Goal: Information Seeking & Learning: Understand process/instructions

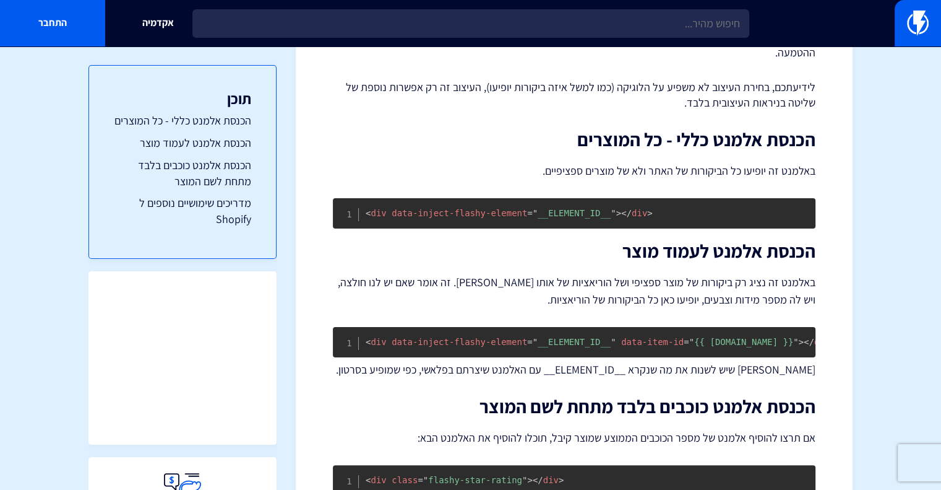
scroll to position [248, 0]
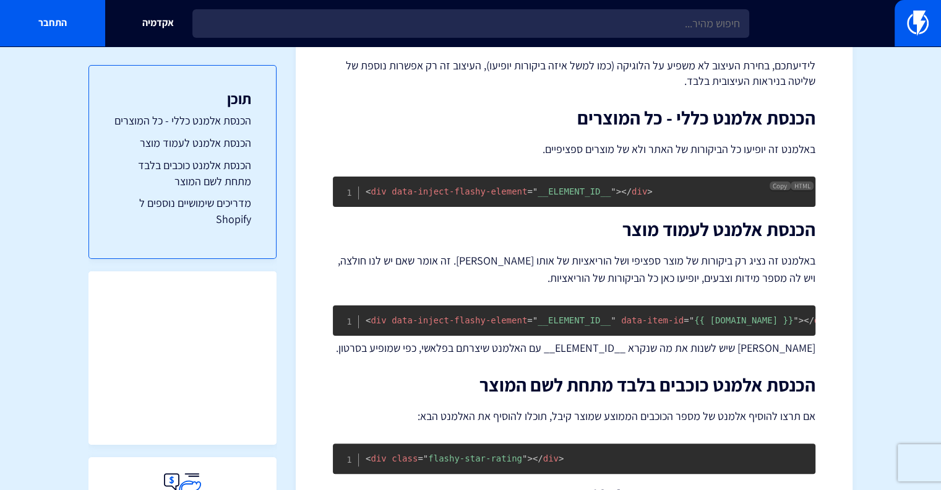
click at [651, 187] on pre "< div data-inject-flashy-element = " __ELEMENT_ID__ " > </ div >" at bounding box center [574, 191] width 483 height 30
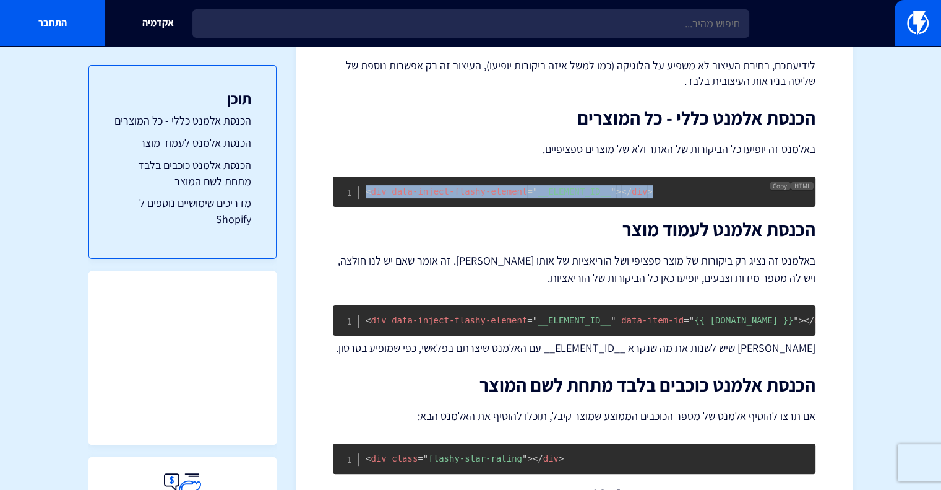
click at [651, 187] on pre "< div data-inject-flashy-element = " __ELEMENT_ID__ " > </ div >" at bounding box center [574, 191] width 483 height 30
copy code "< div data-inject-flashy-element = " __ELEMENT_ID__ " > </ div >"
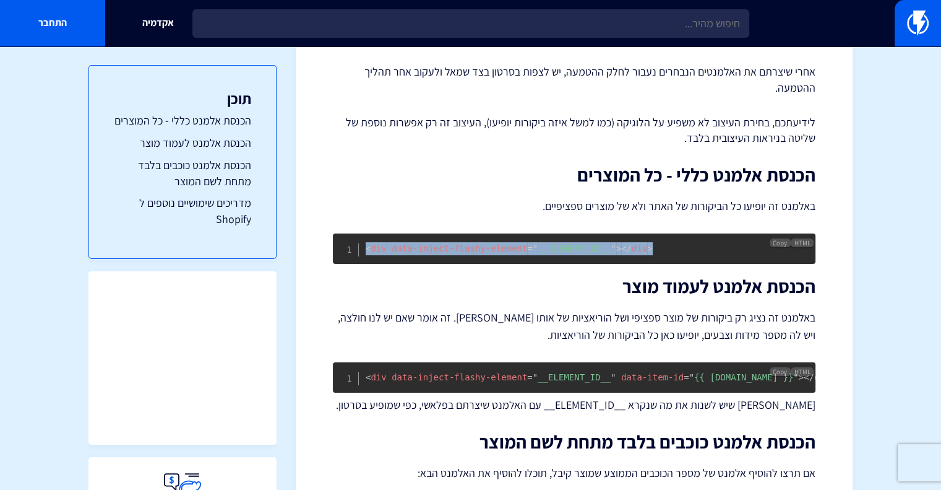
scroll to position [124, 0]
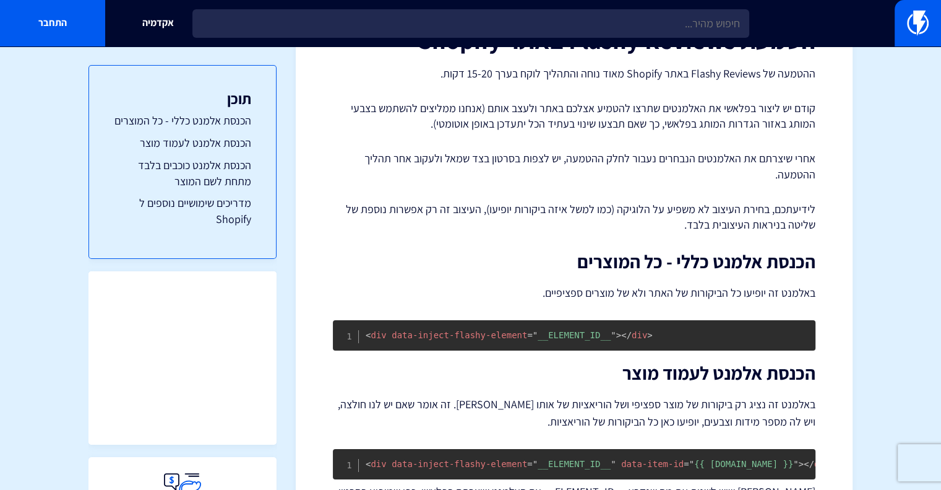
scroll to position [124, 0]
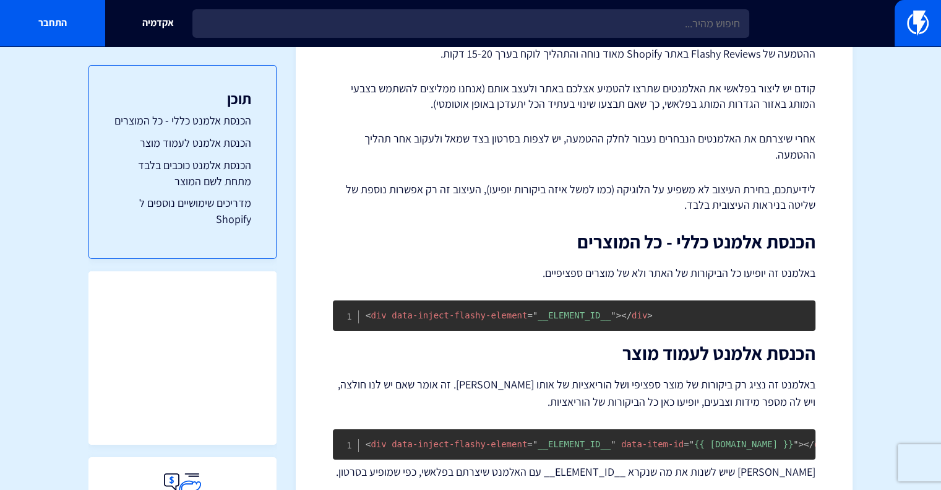
click at [733, 194] on p "לידיעתכם, בחירת העיצוב לא משפיע על הלוגיקה (כמו למשל איזה ביקורות יופיעו), העיצ…" at bounding box center [574, 197] width 483 height 32
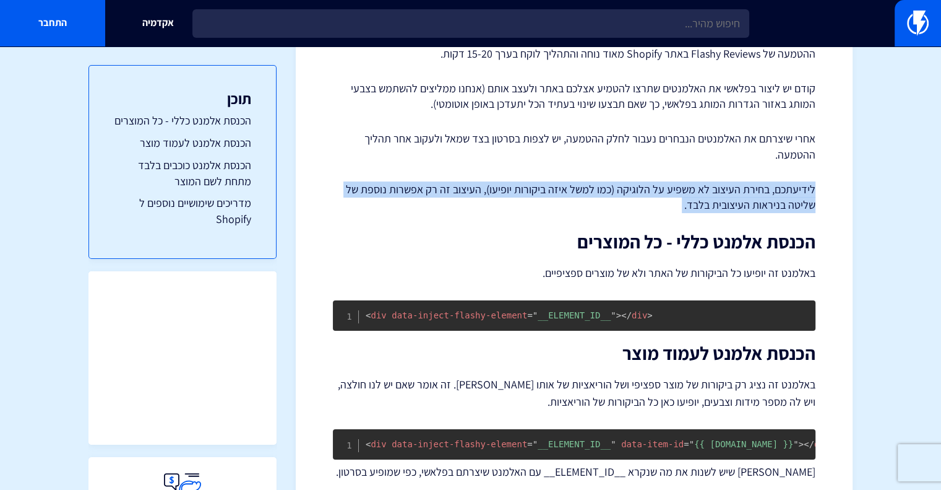
click at [733, 194] on p "לידיעתכם, בחירת העיצוב לא משפיע על הלוגיקה (כמו למשל איזה ביקורות יופיעו), העיצ…" at bounding box center [574, 197] width 483 height 32
click at [686, 206] on p "לידיעתכם, בחירת העיצוב לא משפיע על הלוגיקה (כמו למשל איזה ביקורות יופיעו), העיצ…" at bounding box center [574, 197] width 483 height 32
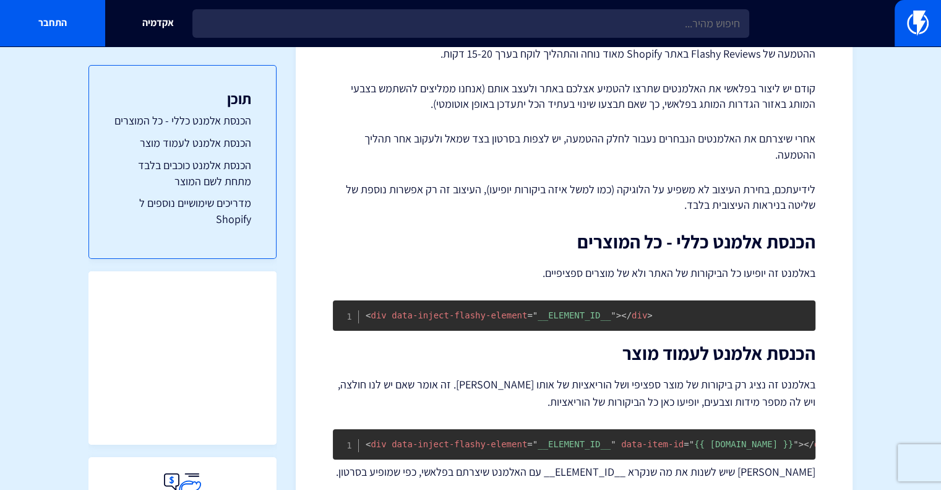
click at [746, 205] on p "לידיעתכם, בחירת העיצוב לא משפיע על הלוגיקה (כמו למשל איזה ביקורות יופיעו), העיצ…" at bounding box center [574, 197] width 483 height 32
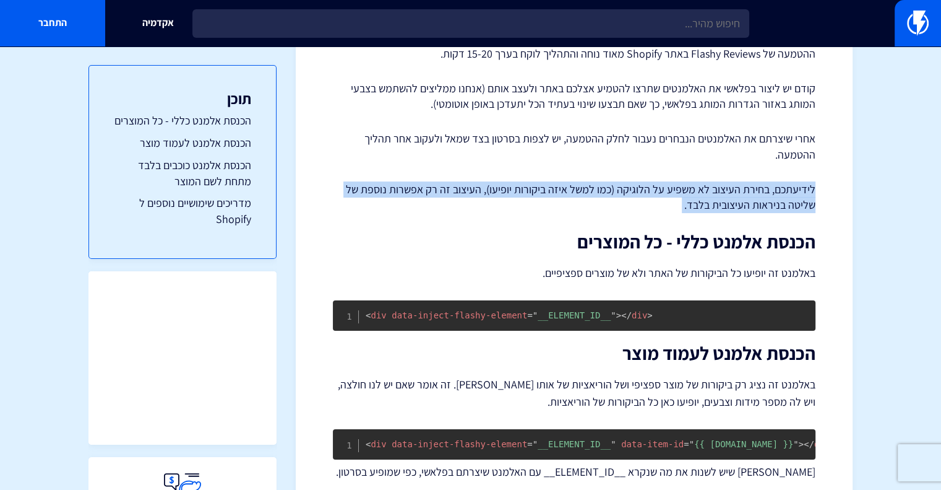
click at [746, 205] on p "לידיעתכם, בחירת העיצוב לא משפיע על הלוגיקה (כמו למשל איזה ביקורות יופיעו), העיצ…" at bounding box center [574, 197] width 483 height 32
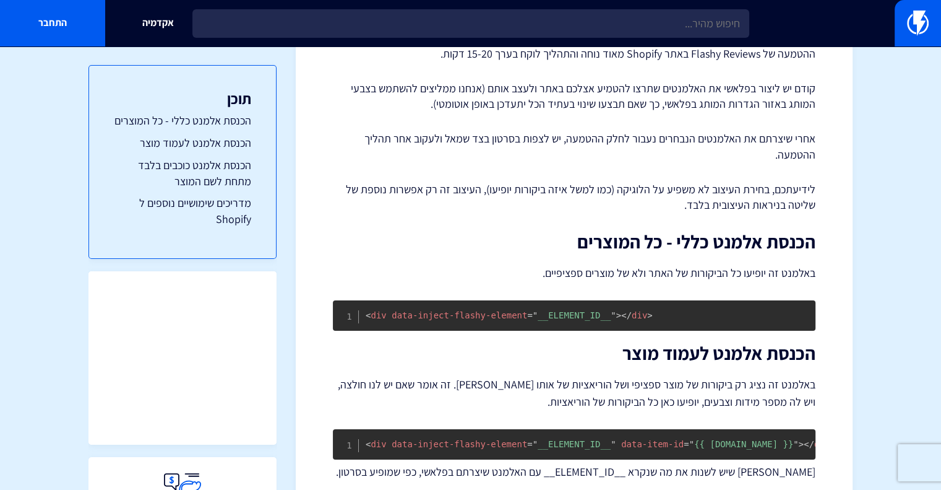
click at [712, 213] on div "הטמעת Flashy Reviews באתר Shopify ההטמעה של Flashy Reviews באתר Shopify מאוד נו…" at bounding box center [574, 367] width 483 height 722
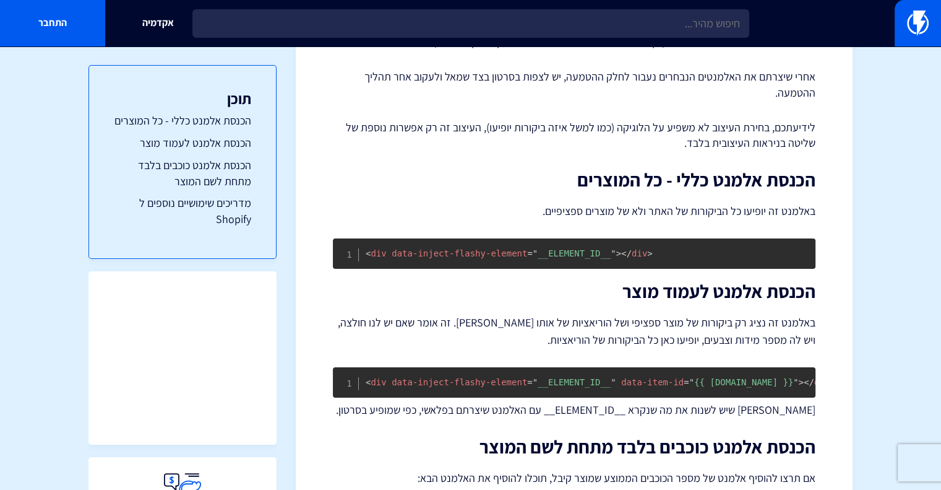
scroll to position [248, 0]
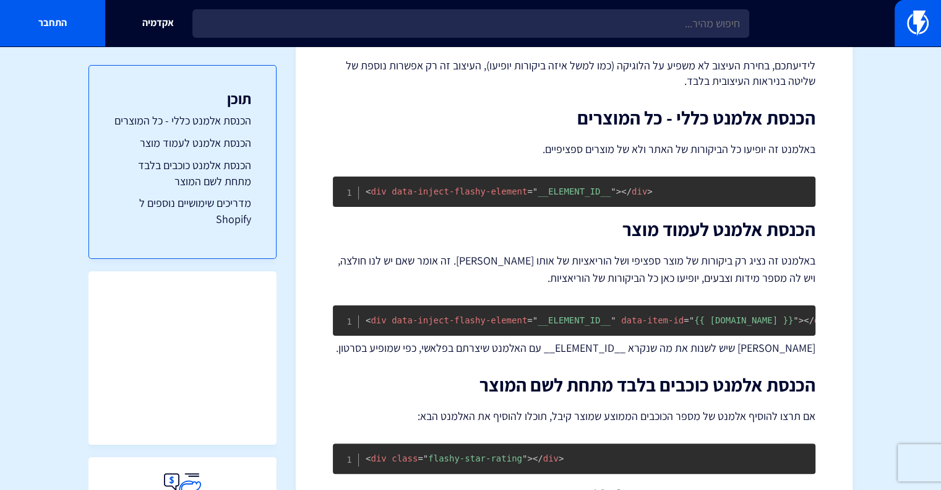
click at [698, 150] on p "באלמנט זה יופיעו כל הביקורות של האתר ולא של מוצרים ספציפיים." at bounding box center [574, 148] width 483 height 17
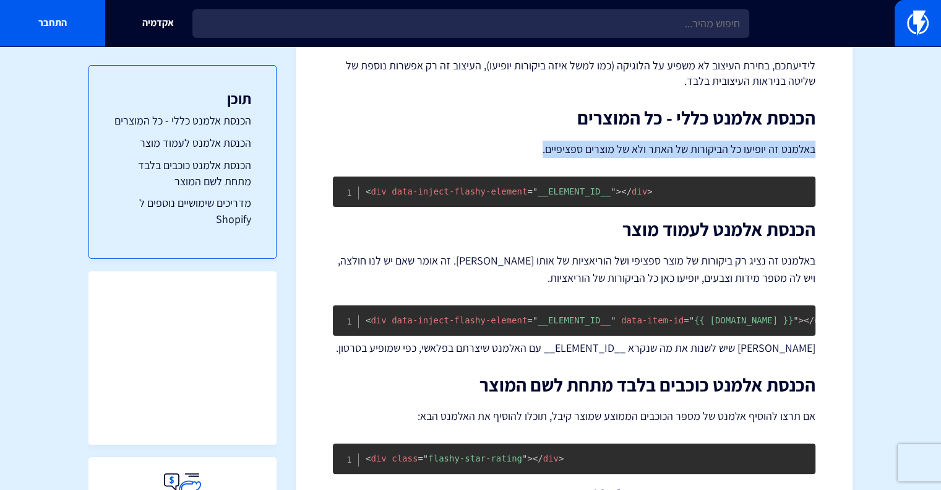
click at [698, 150] on p "באלמנט זה יופיעו כל הביקורות של האתר ולא של מוצרים ספציפיים." at bounding box center [574, 148] width 483 height 17
click at [676, 155] on p "באלמנט זה יופיעו כל הביקורות של האתר ולא של מוצרים ספציפיים." at bounding box center [574, 148] width 483 height 17
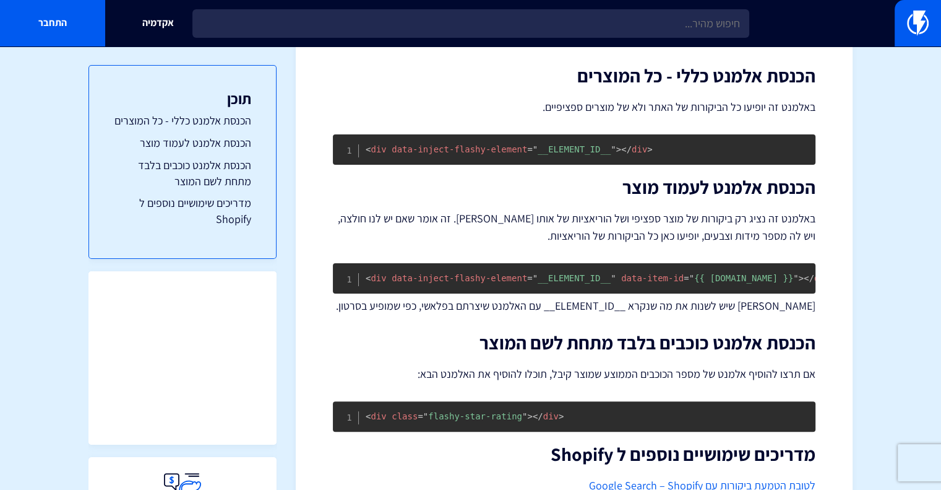
scroll to position [309, 0]
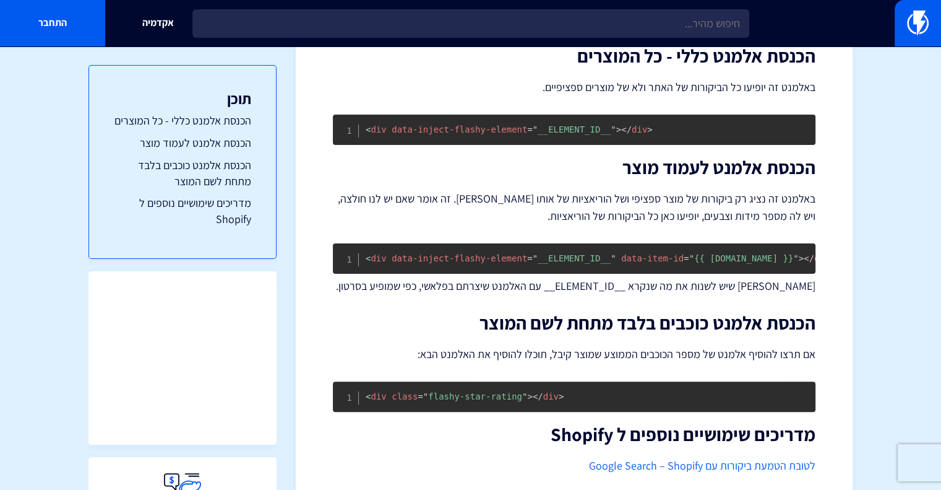
click at [733, 200] on p "באלמנט זה נציג רק ביקורות של מוצר ספציפי ושל הוריאציות של אותו [PERSON_NAME]. ז…" at bounding box center [574, 207] width 483 height 35
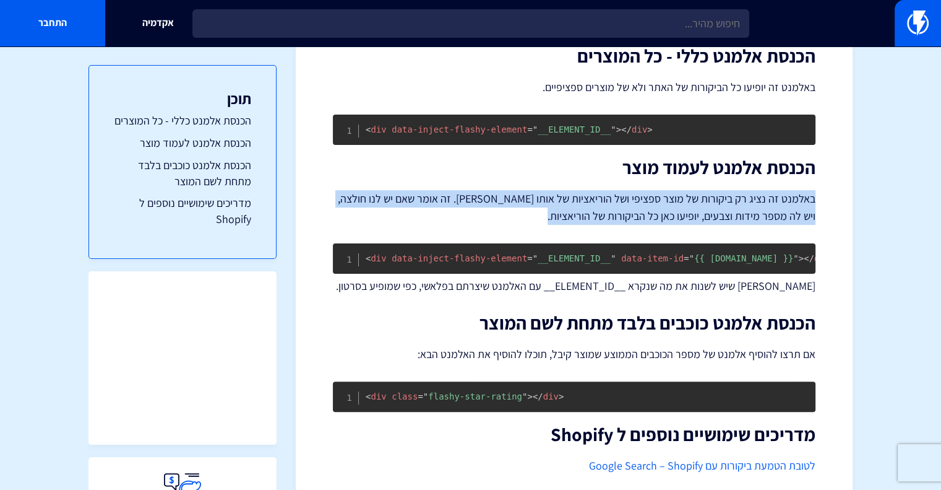
click at [733, 200] on p "באלמנט זה נציג רק ביקורות של מוצר ספציפי ושל הוריאציות של אותו [PERSON_NAME]. ז…" at bounding box center [574, 207] width 483 height 35
click at [658, 206] on p "באלמנט זה נציג רק ביקורות של מוצר ספציפי ושל הוריאציות של אותו [PERSON_NAME]. ז…" at bounding box center [574, 207] width 483 height 35
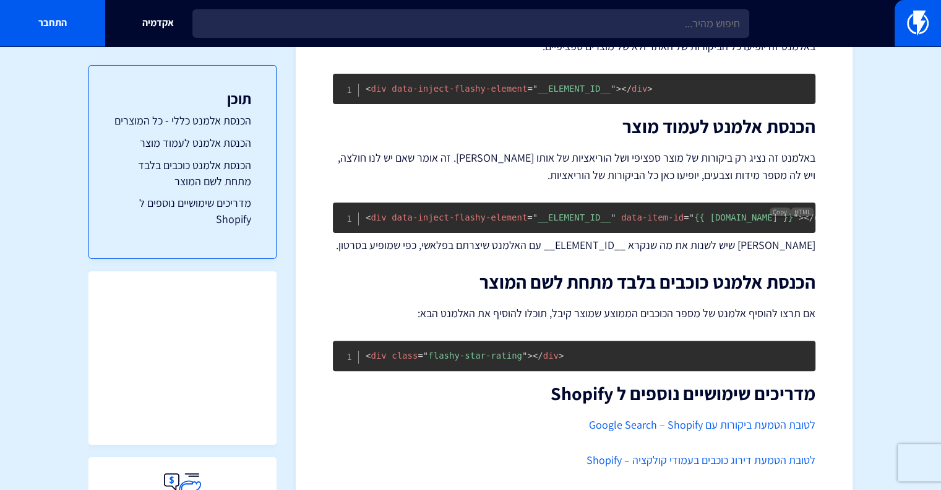
scroll to position [371, 0]
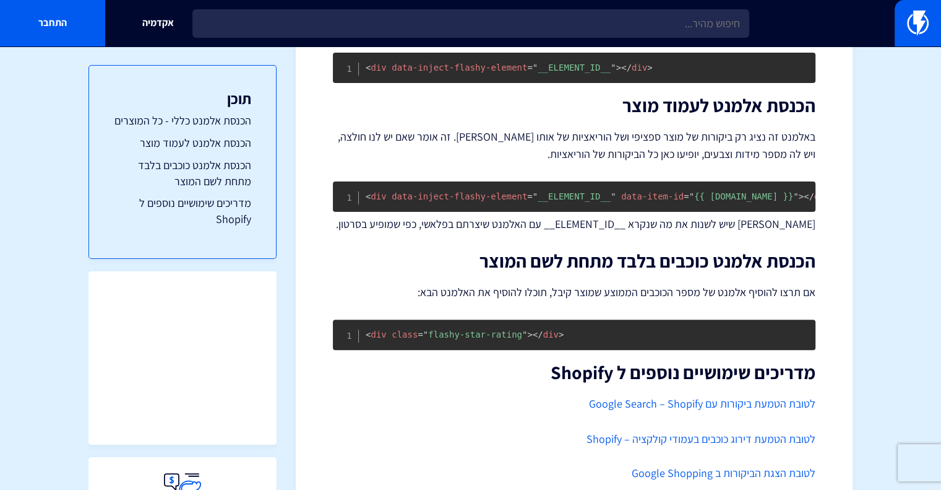
click at [661, 257] on h2 "הכנסת אלמנט כוכבים בלבד מתחת לשם המוצר" at bounding box center [574, 261] width 483 height 20
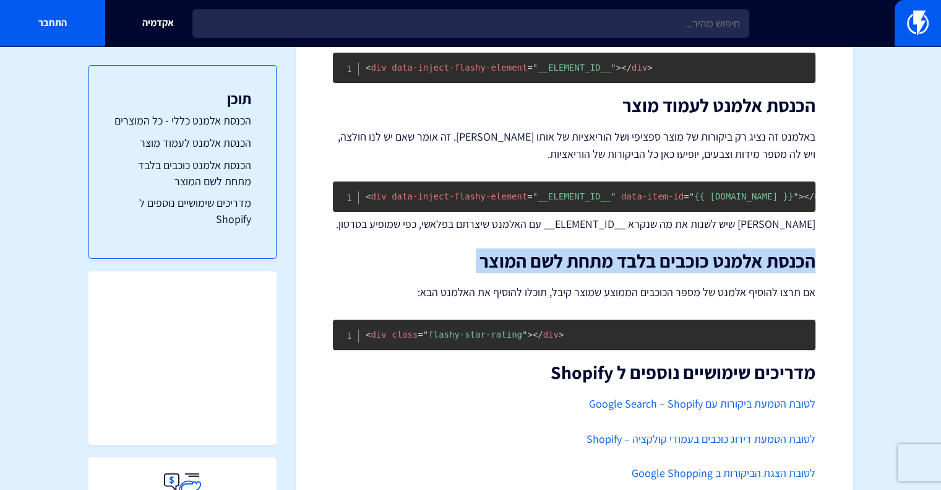
click at [661, 257] on h2 "הכנסת אלמנט כוכבים בלבד מתחת לשם המוצר" at bounding box center [574, 261] width 483 height 20
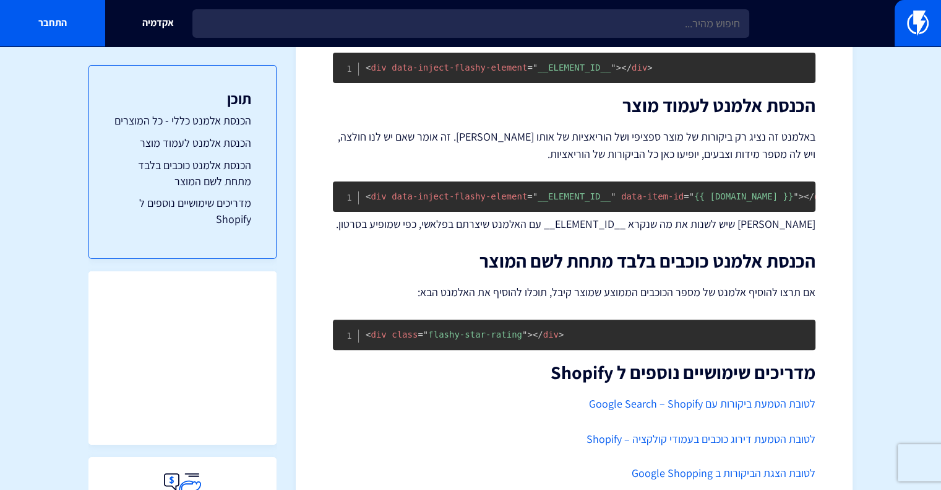
click at [599, 279] on div "הטמעת Flashy Reviews באתר Shopify ההטמעה של Flashy Reviews באתר Shopify מאוד נו…" at bounding box center [574, 120] width 483 height 722
click at [577, 329] on pre "< div class = " flashy-star-rating " > </ div >" at bounding box center [574, 334] width 483 height 30
click at [568, 333] on pre "< div class = " flashy-star-rating " > </ div >" at bounding box center [574, 334] width 483 height 30
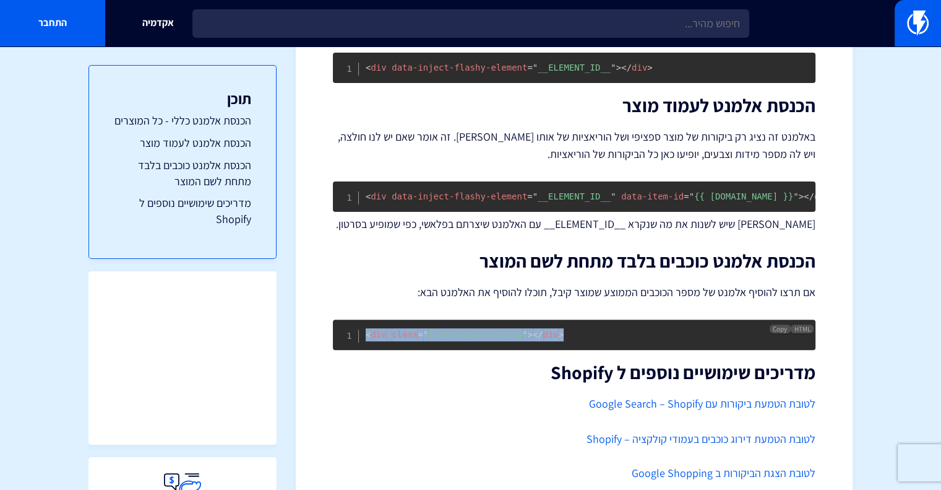
copy code "< div class = " flashy-star-rating " > </ div >"
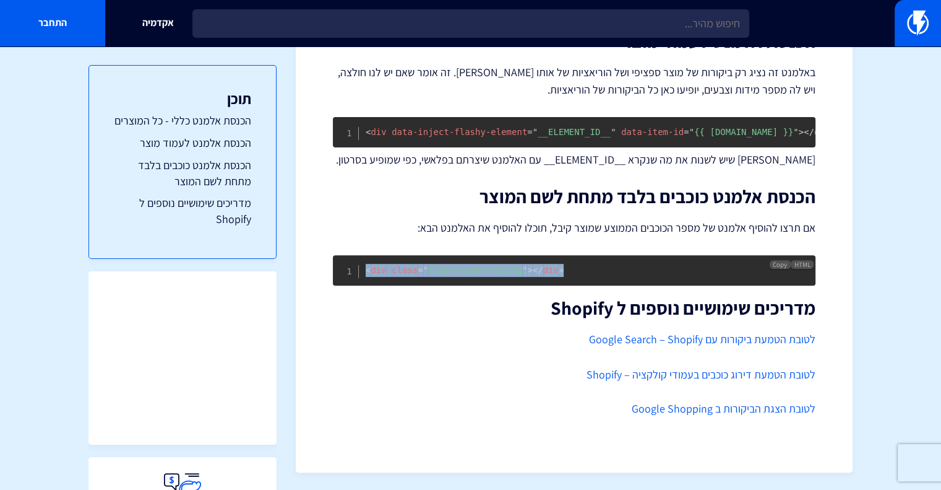
scroll to position [436, 0]
